Goal: Navigation & Orientation: Find specific page/section

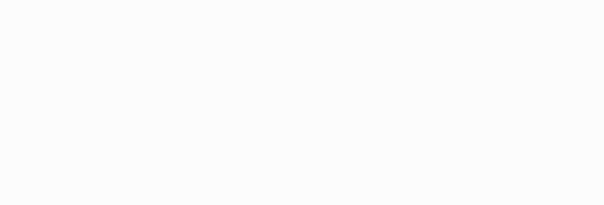
click at [275, 38] on body at bounding box center [302, 102] width 604 height 205
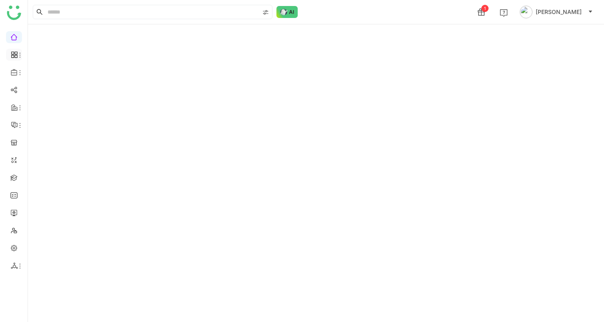
click at [14, 55] on span at bounding box center [14, 55] width 4 height 0
click at [50, 72] on link "Dashboard" at bounding box center [56, 74] width 52 height 6
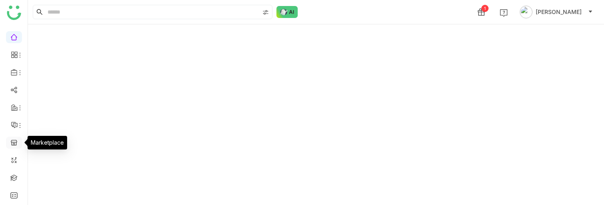
click at [10, 140] on link at bounding box center [13, 142] width 7 height 7
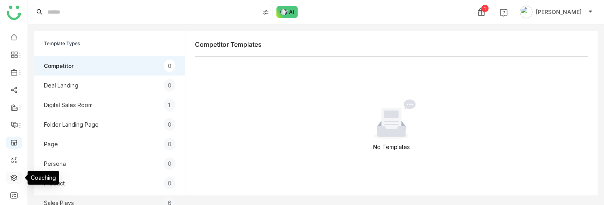
click at [16, 180] on link at bounding box center [13, 177] width 7 height 7
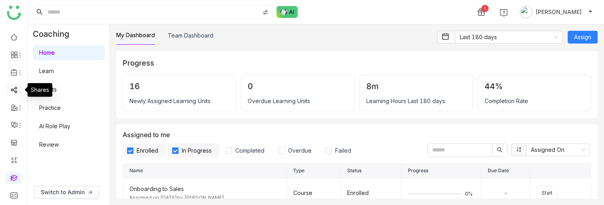
click at [15, 91] on link at bounding box center [13, 89] width 7 height 7
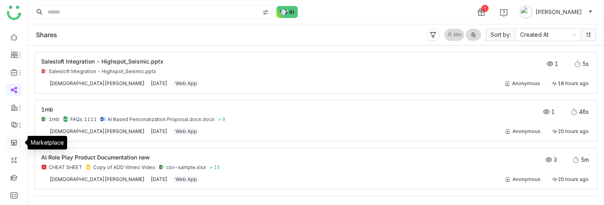
click at [18, 143] on link at bounding box center [13, 142] width 7 height 7
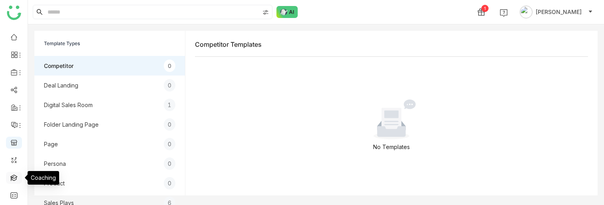
click at [15, 176] on link at bounding box center [13, 177] width 7 height 7
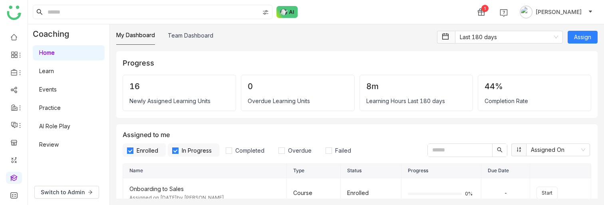
click at [51, 74] on link "Learn" at bounding box center [46, 70] width 15 height 7
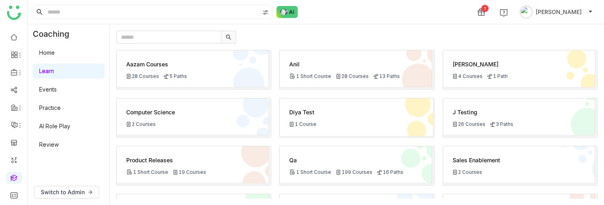
click at [55, 125] on link "AI Role Play" at bounding box center [54, 126] width 31 height 7
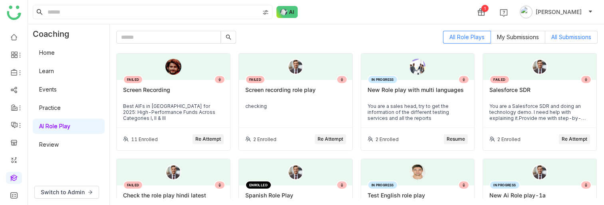
click at [576, 38] on span "All Submissions" at bounding box center [571, 37] width 40 height 7
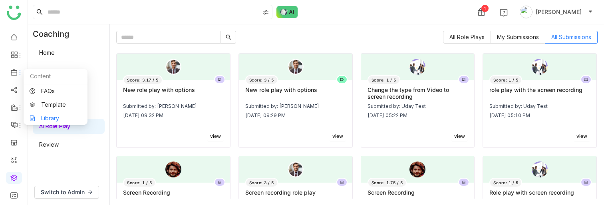
click at [49, 118] on link "Library" at bounding box center [56, 118] width 52 height 6
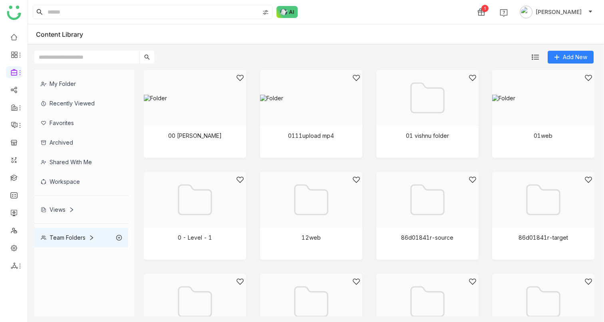
click at [63, 209] on div "Views" at bounding box center [58, 209] width 34 height 7
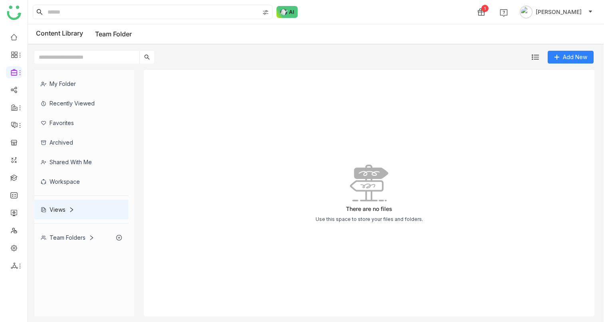
click at [67, 210] on div "Views" at bounding box center [58, 209] width 34 height 7
click at [63, 176] on div "Workspace" at bounding box center [81, 182] width 94 height 20
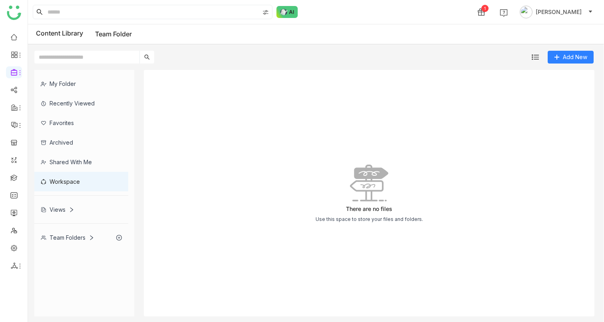
click at [65, 159] on div "Shared with me" at bounding box center [81, 162] width 94 height 20
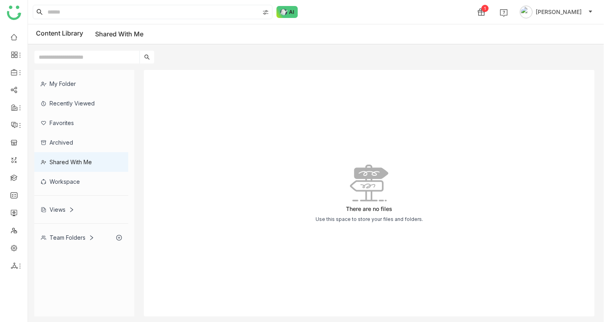
click at [61, 80] on div "My Folder" at bounding box center [81, 84] width 94 height 20
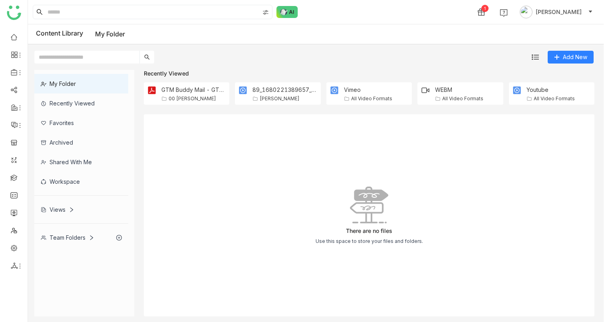
click at [71, 208] on icon at bounding box center [72, 210] width 6 height 6
click at [60, 214] on div "Views" at bounding box center [81, 210] width 94 height 20
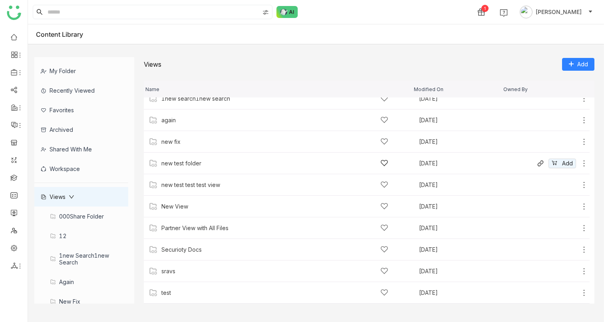
scroll to position [96, 0]
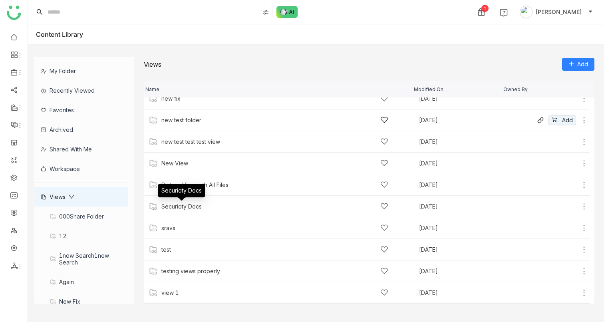
click at [168, 208] on div "Securioty Docs" at bounding box center [181, 206] width 40 height 6
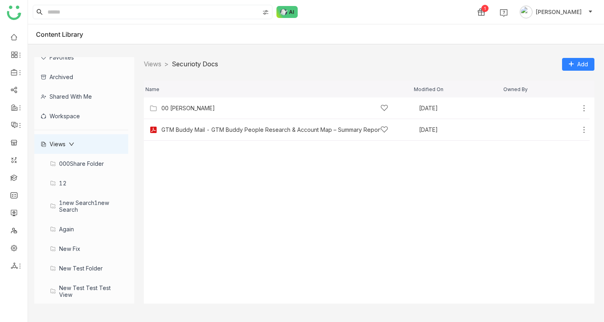
scroll to position [72, 0]
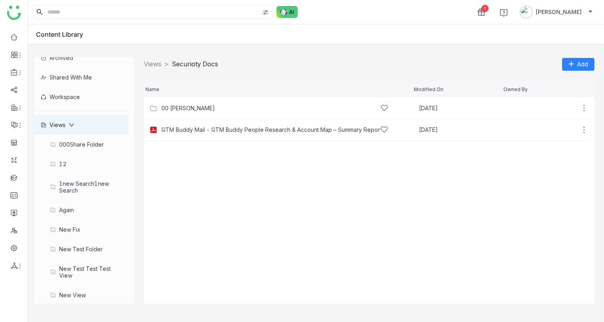
click at [81, 269] on div "new test test test view" at bounding box center [81, 272] width 94 height 26
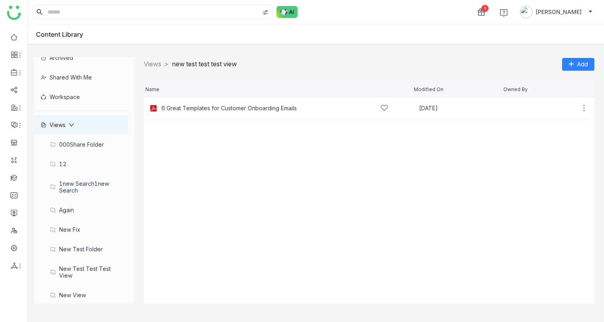
click at [75, 292] on div "New View" at bounding box center [81, 295] width 94 height 20
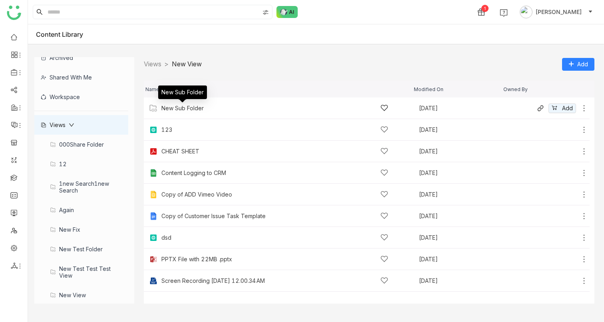
click at [187, 107] on div "New Sub Folder" at bounding box center [182, 108] width 42 height 6
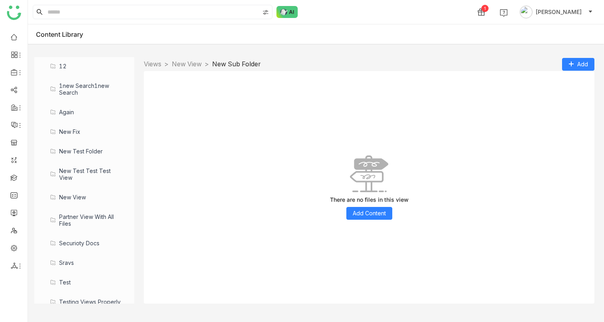
scroll to position [182, 0]
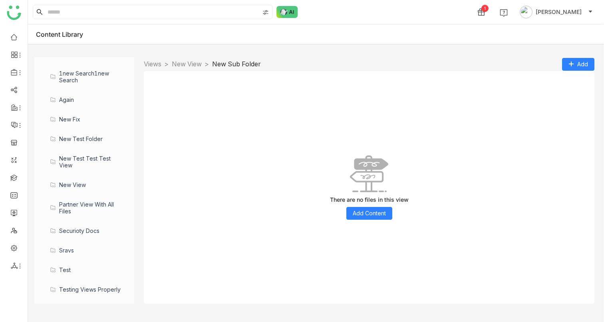
click at [66, 248] on div "sravs" at bounding box center [81, 250] width 94 height 20
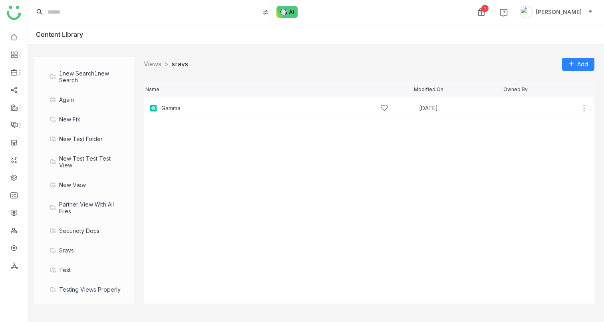
click at [67, 272] on div "test" at bounding box center [81, 270] width 94 height 20
click at [168, 107] on div "00 [PERSON_NAME]" at bounding box center [187, 108] width 53 height 6
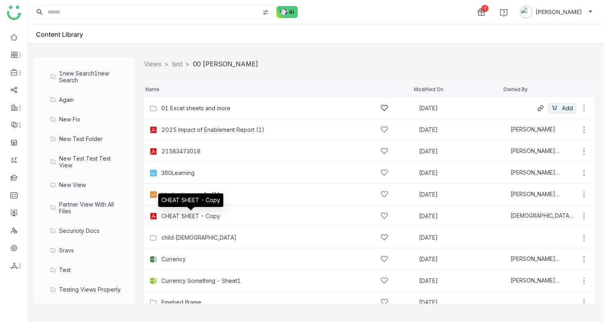
click at [182, 111] on div "01 Excel sheets and more" at bounding box center [274, 108] width 227 height 8
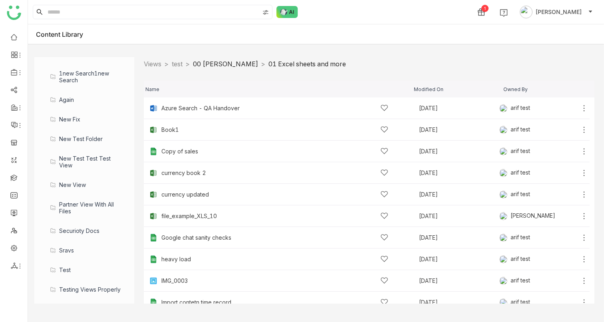
click at [225, 62] on link "00 [PERSON_NAME]" at bounding box center [225, 64] width 65 height 8
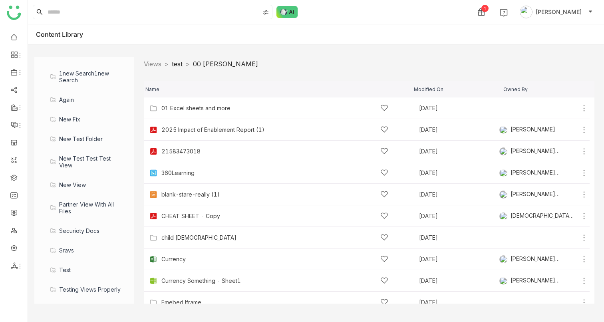
click at [182, 64] on link "test" at bounding box center [177, 64] width 11 height 8
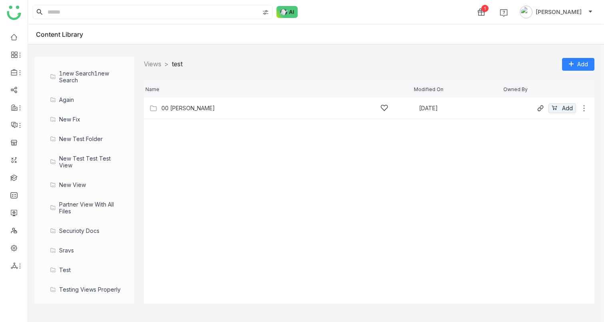
click at [184, 113] on div "00 [PERSON_NAME] [DATE] Add" at bounding box center [366, 108] width 445 height 22
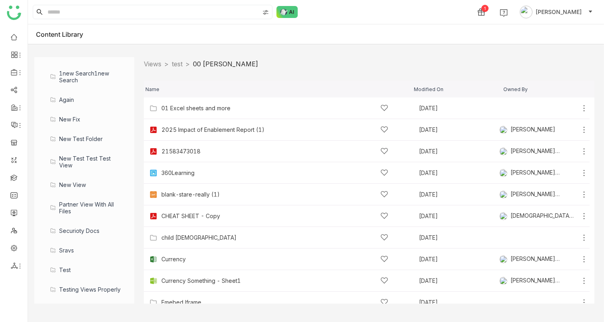
click at [184, 113] on div "01 Excel sheets and more [DATE] Add" at bounding box center [366, 108] width 445 height 22
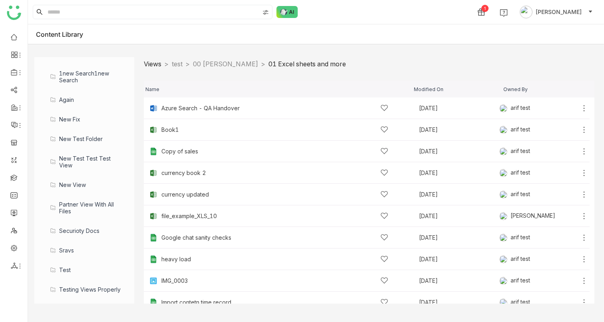
click at [149, 66] on link "Views" at bounding box center [153, 64] width 18 height 8
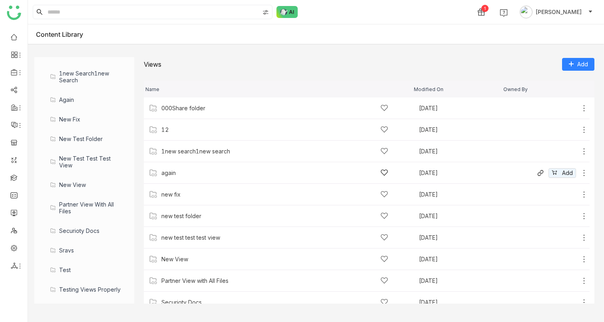
click at [176, 178] on div "again [DATE] Add" at bounding box center [366, 173] width 445 height 22
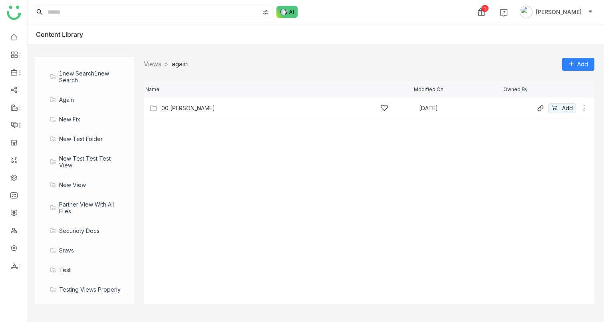
click at [178, 107] on div "00 [PERSON_NAME]" at bounding box center [187, 108] width 53 height 6
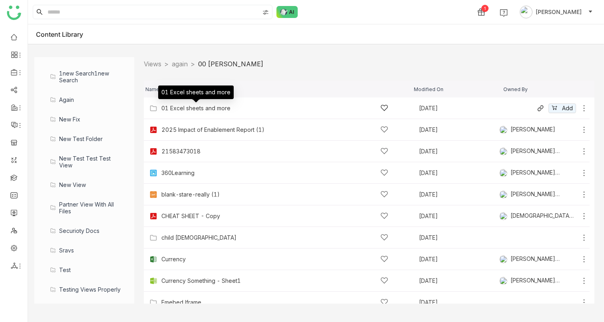
click at [178, 109] on div "01 Excel sheets and more" at bounding box center [195, 108] width 69 height 6
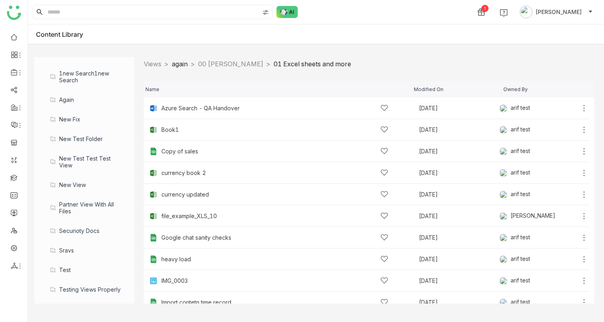
click at [179, 67] on link "again" at bounding box center [180, 64] width 16 height 8
